Goal: Information Seeking & Learning: Learn about a topic

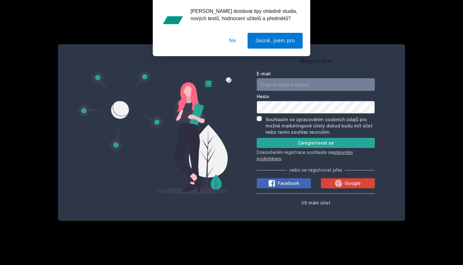
click at [232, 41] on button "Ne" at bounding box center [233, 41] width 23 height 16
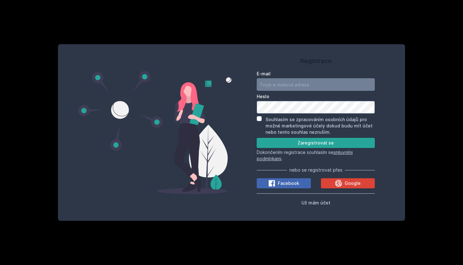
click at [289, 81] on input "E-mail" at bounding box center [316, 84] width 118 height 13
type input "S"
type input "[PERSON_NAME][EMAIL_ADDRESS][DOMAIN_NAME]"
click at [317, 143] on button "Zaregistrovat se" at bounding box center [316, 143] width 118 height 10
click at [258, 119] on input "Souhlasím se zpracováním osobních údajů pro možné marketingové účely dokud budu…" at bounding box center [259, 118] width 5 height 5
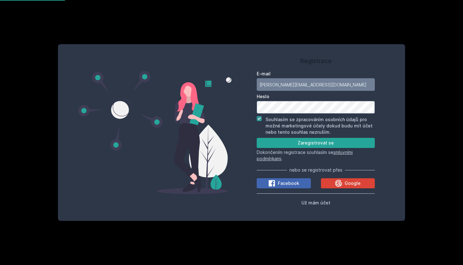
checkbox input "true"
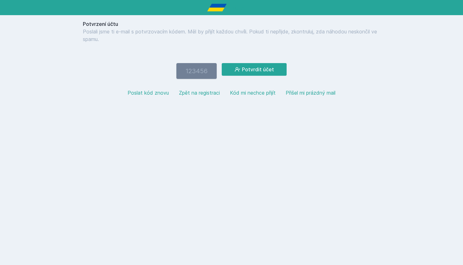
click at [202, 74] on input "number" at bounding box center [197, 71] width 40 height 16
paste input "171662"
type input "171662"
click at [249, 68] on button "Potvrdit účet" at bounding box center [254, 69] width 65 height 13
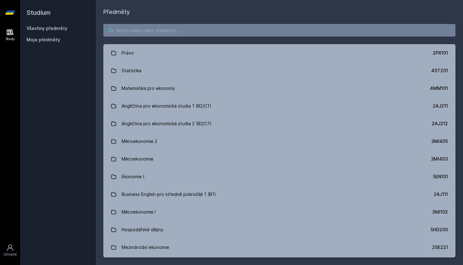
click at [164, 29] on input "search" at bounding box center [279, 30] width 352 height 13
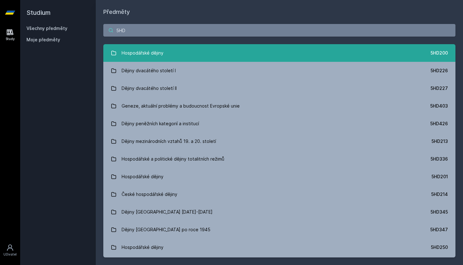
type input "5HD"
click at [169, 54] on link "Hospodářské dějiny 5HD200" at bounding box center [279, 53] width 352 height 18
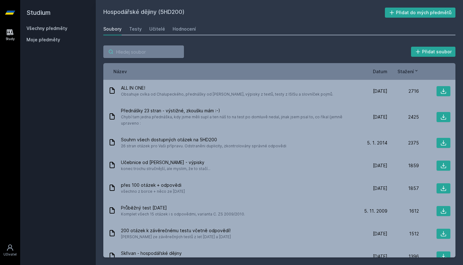
click at [133, 56] on input "search" at bounding box center [143, 51] width 81 height 13
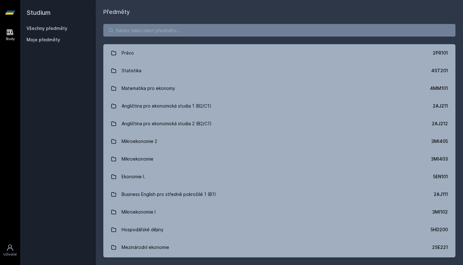
click at [128, 32] on input "search" at bounding box center [279, 30] width 352 height 13
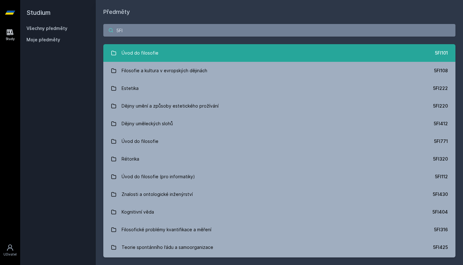
type input "5FI"
click at [132, 53] on div "Úvod do filosofie" at bounding box center [140, 53] width 37 height 13
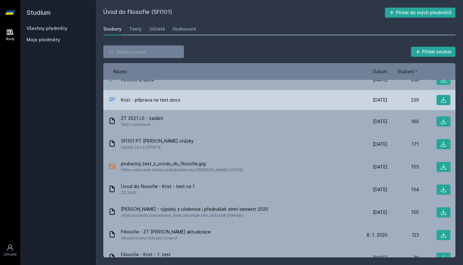
scroll to position [9, 0]
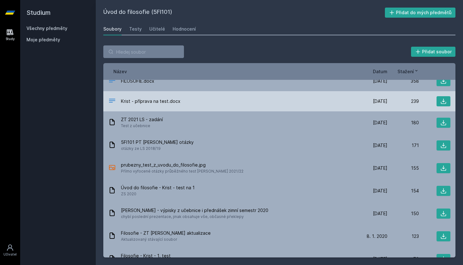
click at [247, 99] on div "Krist - příprava na test.docx" at bounding box center [232, 101] width 248 height 9
click at [154, 100] on span "Krist - příprava na test.docx" at bounding box center [151, 101] width 60 height 6
click at [378, 102] on span "[DATE]" at bounding box center [380, 101] width 14 height 6
click at [441, 102] on icon at bounding box center [444, 101] width 6 height 6
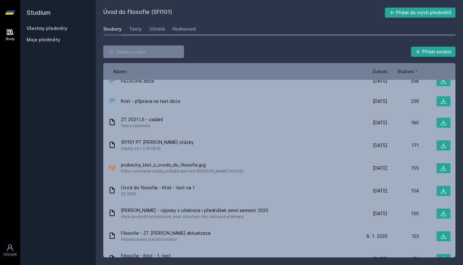
click at [330, 20] on div "Úvod do filosofie (5FI101) Přidat do mých předmětů [GEOGRAPHIC_DATA] Testy Učit…" at bounding box center [279, 133] width 352 height 250
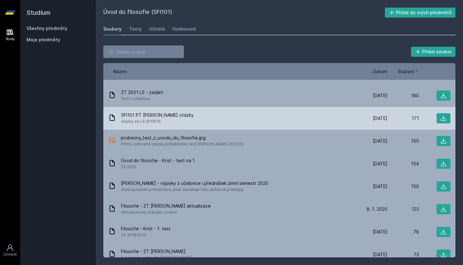
scroll to position [48, 0]
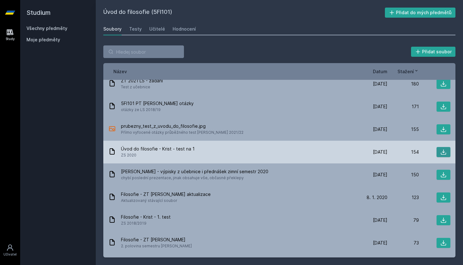
click at [441, 154] on icon at bounding box center [443, 151] width 5 height 5
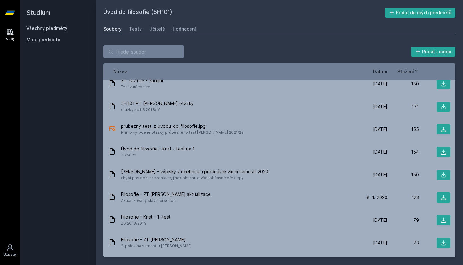
click at [238, 40] on div "Přidat soubor Řazení: Název Datum Stažení Název Datum Stažení FILOSOFIE.docx [D…" at bounding box center [280, 151] width 368 height 227
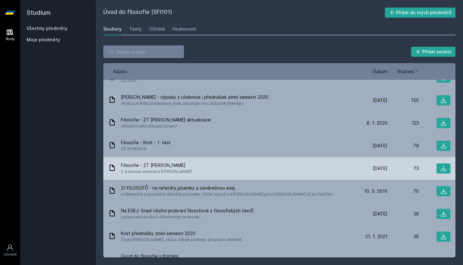
scroll to position [123, 0]
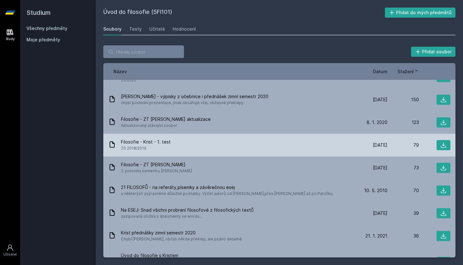
click at [113, 143] on icon at bounding box center [112, 144] width 5 height 6
click at [126, 141] on span "Filosofie - Krist - 1. test" at bounding box center [146, 142] width 50 height 6
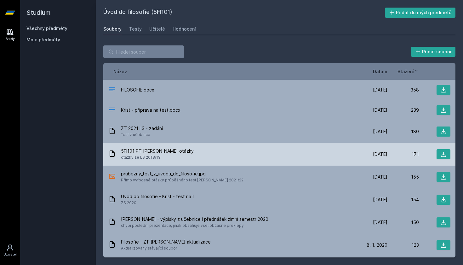
scroll to position [0, 0]
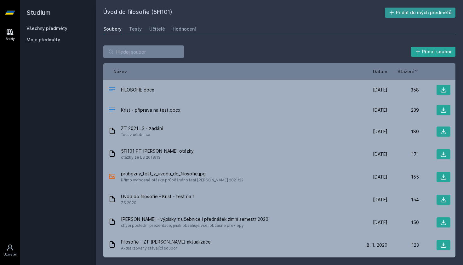
click at [409, 14] on button "Přidat do mých předmětů" at bounding box center [420, 13] width 71 height 10
click at [142, 42] on div "Přidat soubor Řazení: Název Datum Stažení Název Datum Stažení FILOSOFIE.docx [D…" at bounding box center [280, 151] width 368 height 227
click at [139, 45] on div "Přidat soubor Řazení: Název Datum Stažení Název Datum Stažení FILOSOFIE.docx [D…" at bounding box center [280, 151] width 368 height 227
click at [137, 48] on input "search" at bounding box center [143, 51] width 81 height 13
type input "Ú"
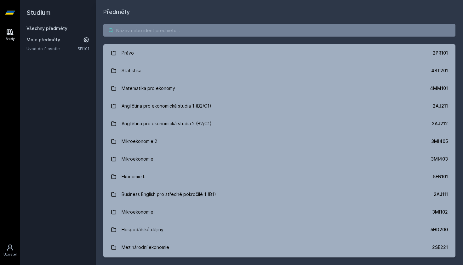
click at [137, 32] on input "search" at bounding box center [279, 30] width 352 height 13
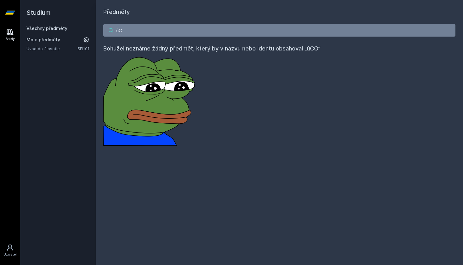
type input "ú"
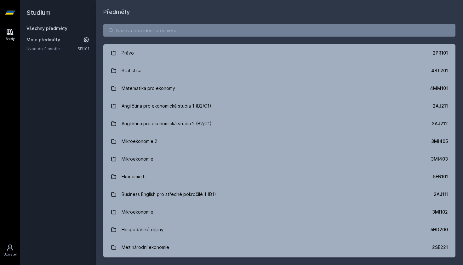
click at [128, 37] on div "Právo 2PR101 Statistika 4ST201 Matematika pro ekonomy 4MM101 Angličtina pro eko…" at bounding box center [280, 140] width 368 height 248
click at [160, 29] on input "search" at bounding box center [279, 30] width 352 height 13
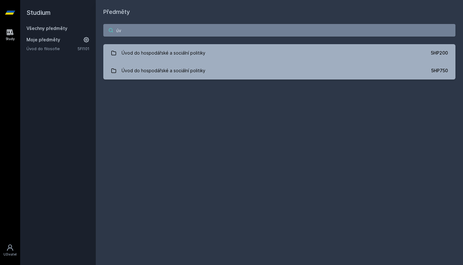
type input "ú"
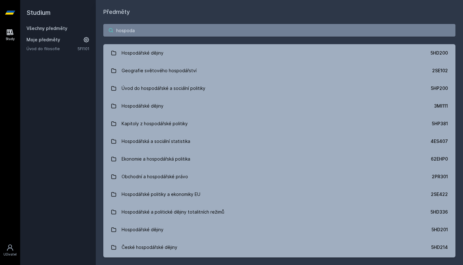
type input "hospoda"
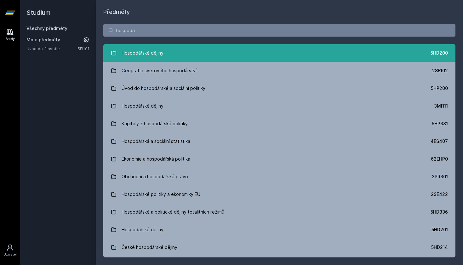
drag, startPoint x: 181, startPoint y: 26, endPoint x: 138, endPoint y: 50, distance: 49.8
click at [138, 50] on div "Hospodářské dějiny" at bounding box center [143, 53] width 42 height 13
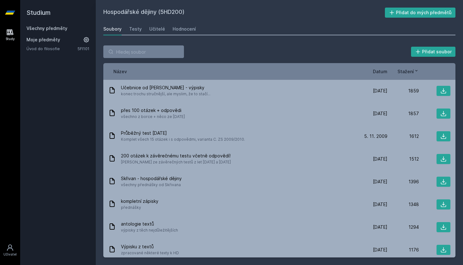
scroll to position [75, 0]
click at [382, 69] on span "Datum" at bounding box center [380, 71] width 14 height 7
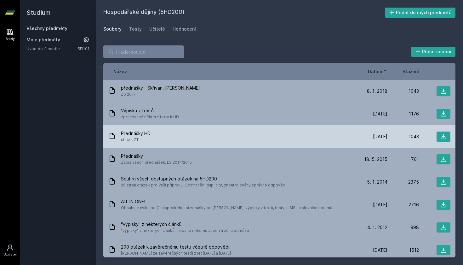
scroll to position [0, 0]
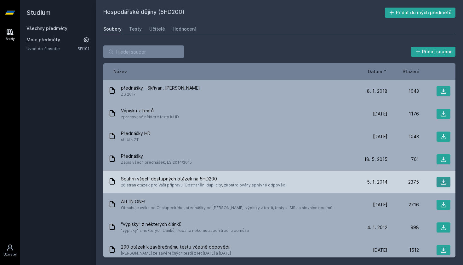
click at [443, 183] on icon at bounding box center [443, 181] width 5 height 5
